Goal: Task Accomplishment & Management: Complete application form

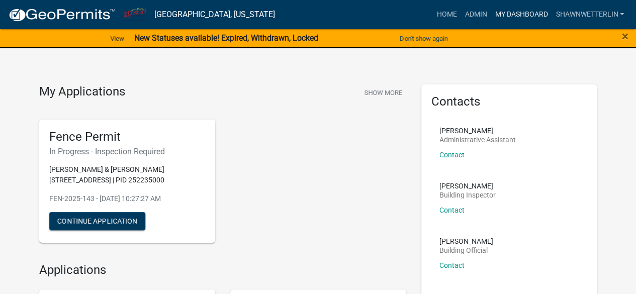
click at [535, 12] on link "My Dashboard" at bounding box center [521, 14] width 61 height 19
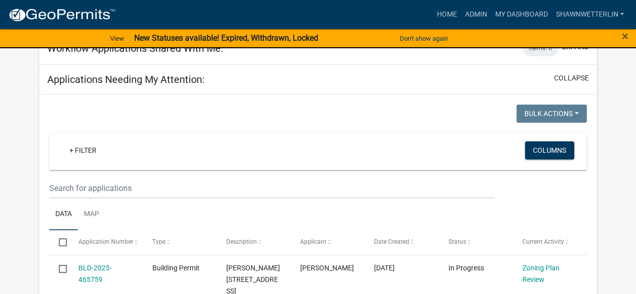
scroll to position [129, 0]
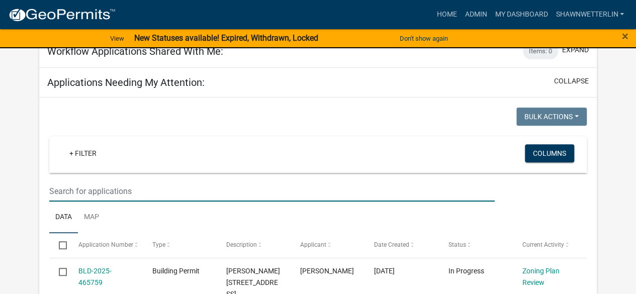
click at [104, 187] on input "text" at bounding box center [271, 191] width 445 height 21
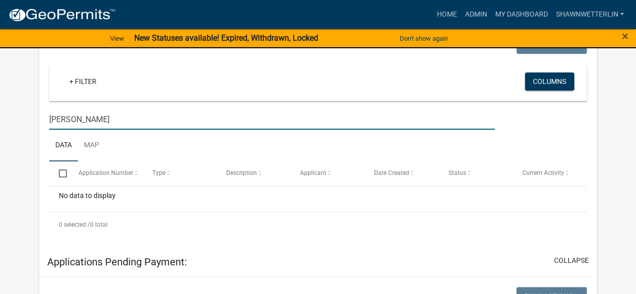
scroll to position [197, 0]
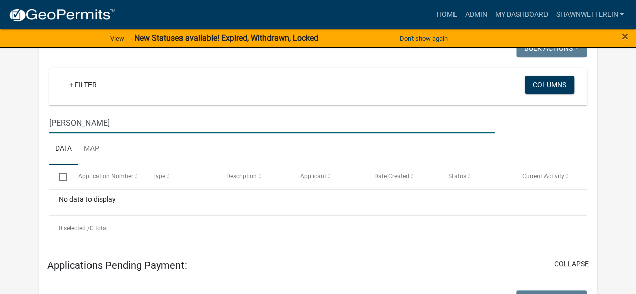
type input "[PERSON_NAME]"
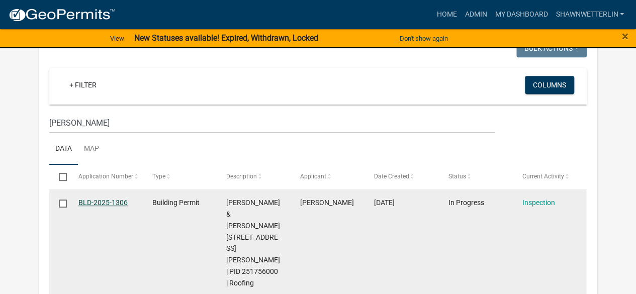
click at [110, 200] on link "BLD-2025-1306" at bounding box center [102, 203] width 49 height 8
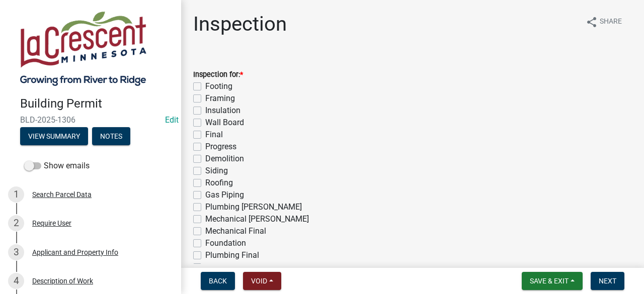
click at [205, 147] on label "Progress" at bounding box center [220, 147] width 31 height 12
click at [205, 147] on input "Progress" at bounding box center [208, 144] width 7 height 7
checkbox input "true"
checkbox input "false"
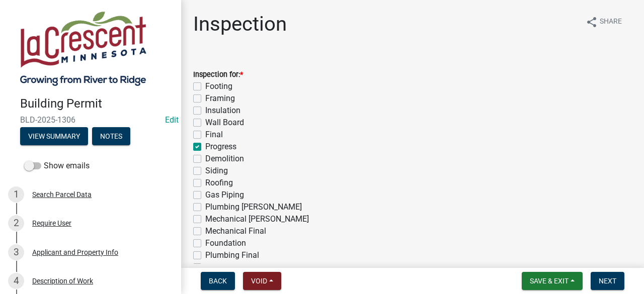
checkbox input "false"
checkbox input "true"
checkbox input "false"
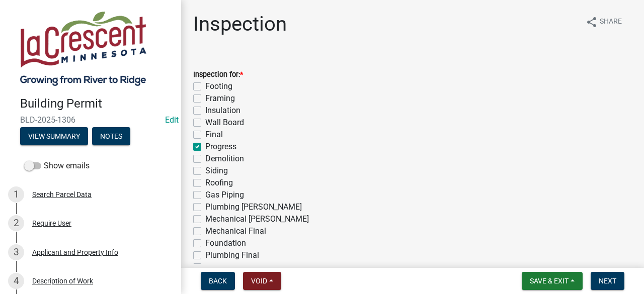
checkbox input "false"
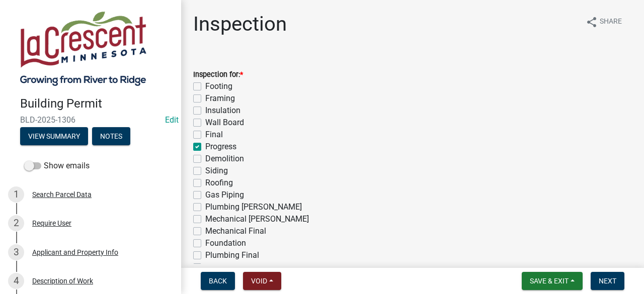
checkbox input "false"
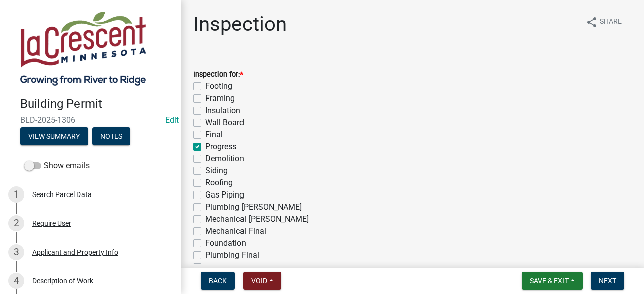
checkbox input "false"
click at [82, 283] on div "Description of Work" at bounding box center [62, 281] width 61 height 7
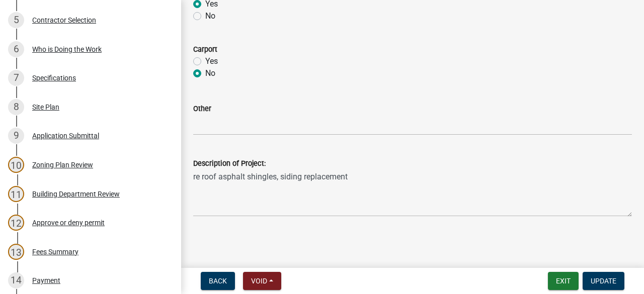
scroll to position [297, 0]
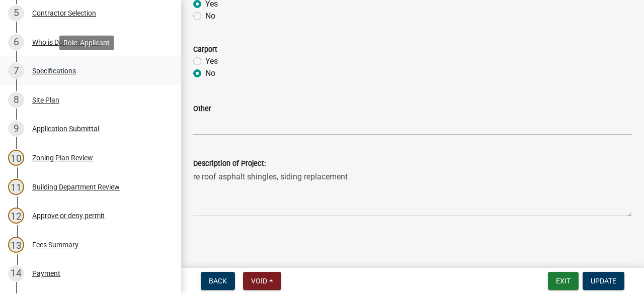
click at [51, 71] on div "Specifications" at bounding box center [54, 70] width 44 height 7
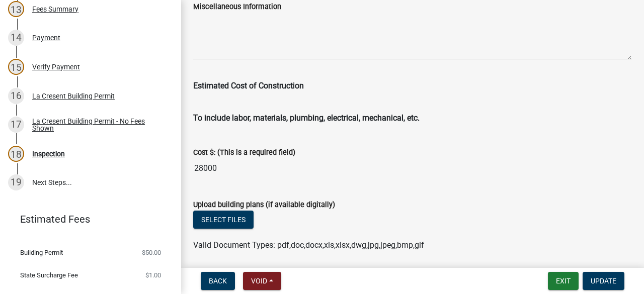
scroll to position [548, 0]
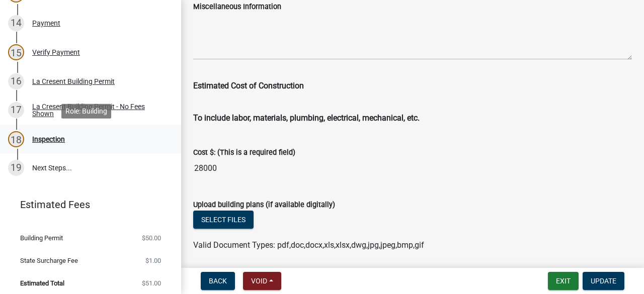
click at [40, 140] on div "Inspection" at bounding box center [48, 139] width 33 height 7
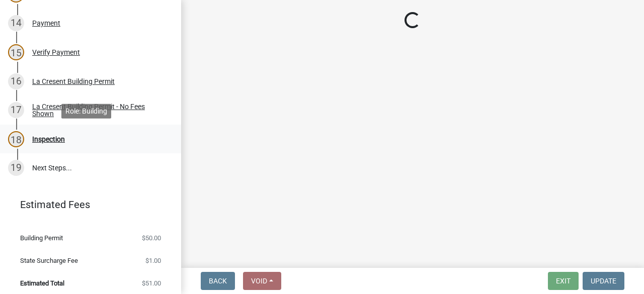
scroll to position [0, 0]
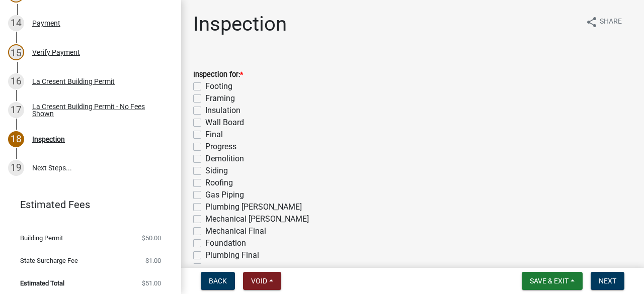
click at [205, 147] on label "Progress" at bounding box center [220, 147] width 31 height 12
click at [205, 147] on input "Progress" at bounding box center [208, 144] width 7 height 7
checkbox input "true"
checkbox input "false"
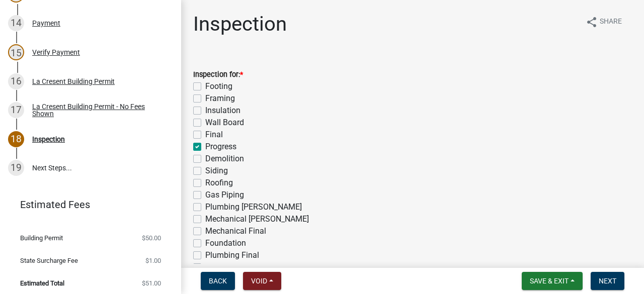
checkbox input "false"
checkbox input "true"
checkbox input "false"
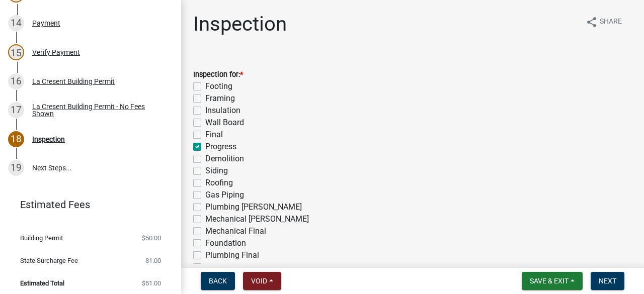
checkbox input "false"
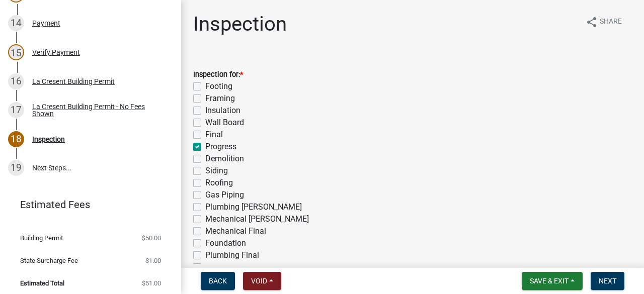
checkbox input "false"
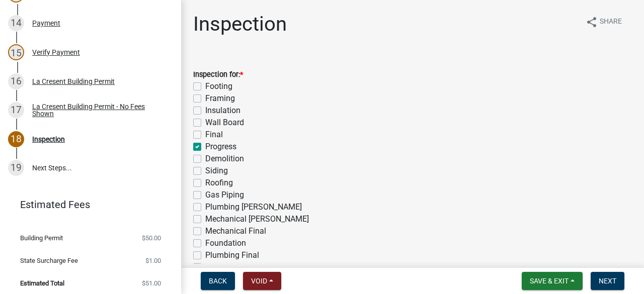
checkbox input "false"
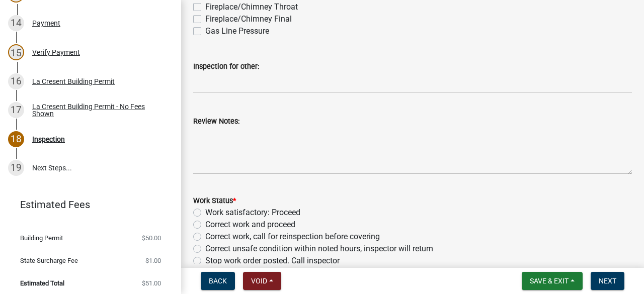
scroll to position [303, 0]
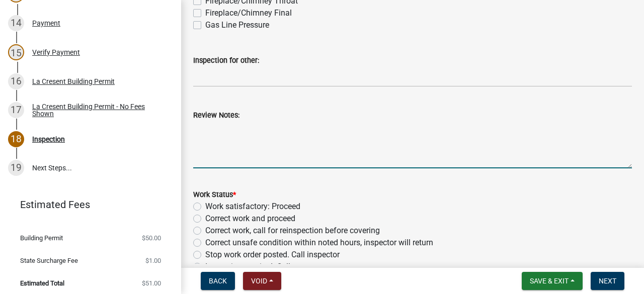
click at [204, 126] on textarea "Review Notes:" at bounding box center [412, 144] width 438 height 47
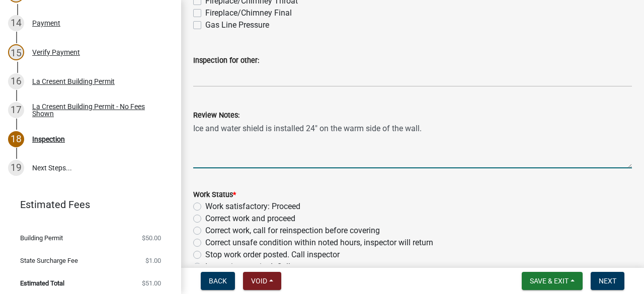
type textarea "Ice and water shield is installed 24" on the warm side of the wall."
click at [205, 209] on label "Work satisfactory: Proceed" at bounding box center [252, 207] width 95 height 12
click at [205, 207] on input "Work satisfactory: Proceed" at bounding box center [208, 204] width 7 height 7
radio input "true"
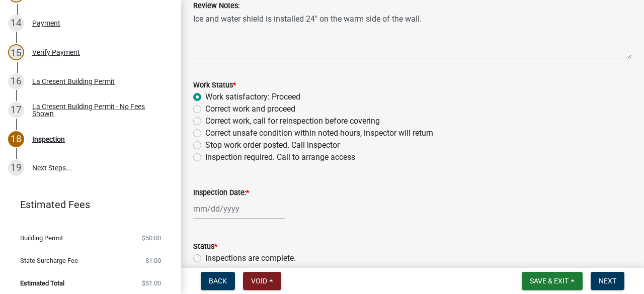
scroll to position [473, 0]
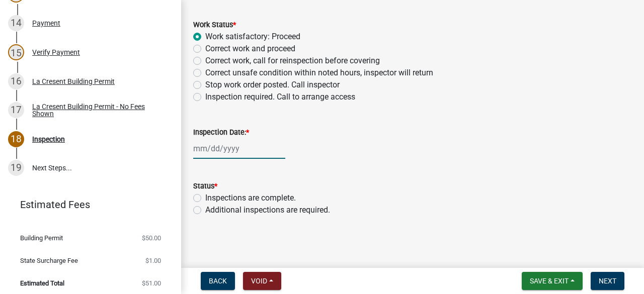
click at [222, 149] on div at bounding box center [239, 148] width 92 height 21
select select "8"
select select "2025"
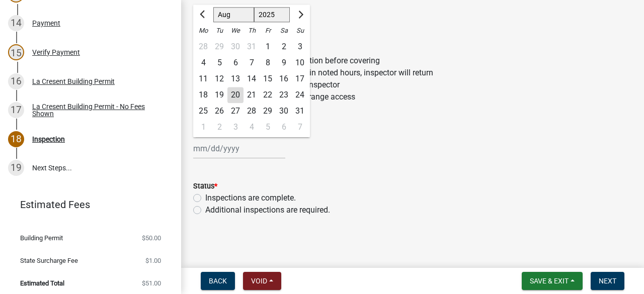
click at [237, 96] on div "20" at bounding box center [235, 95] width 16 height 16
type input "[DATE]"
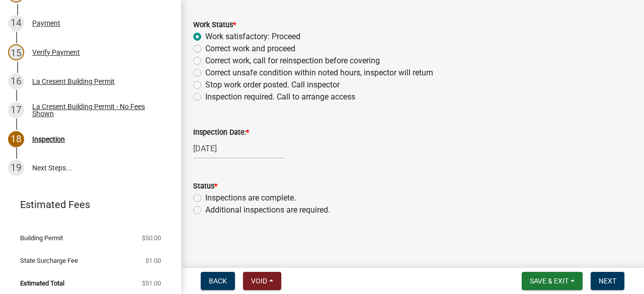
click at [205, 209] on label "Additional inspections are required." at bounding box center [267, 210] width 125 height 12
click at [205, 209] on input "Additional inspections are required." at bounding box center [208, 207] width 7 height 7
radio input "true"
click at [606, 279] on span "Next" at bounding box center [607, 281] width 18 height 8
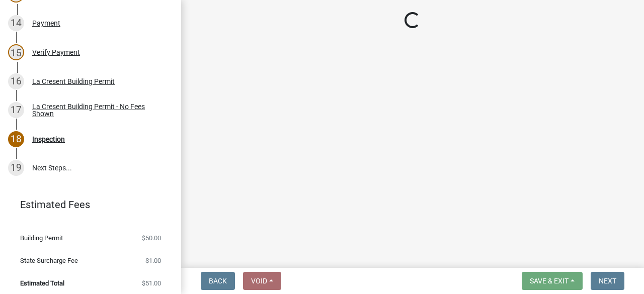
scroll to position [577, 0]
